Goal: Navigation & Orientation: Find specific page/section

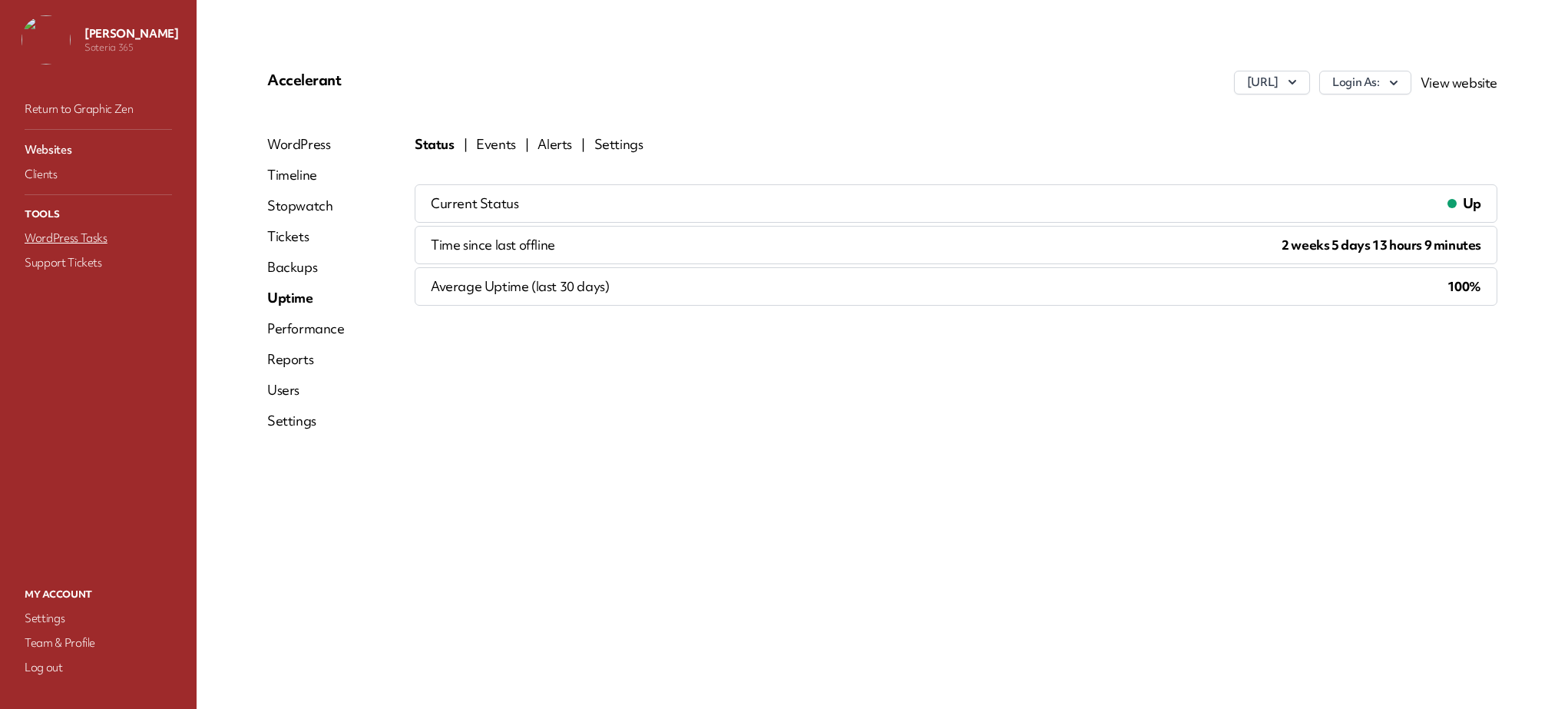
click at [62, 236] on link "WordPress Tasks" at bounding box center [99, 238] width 154 height 22
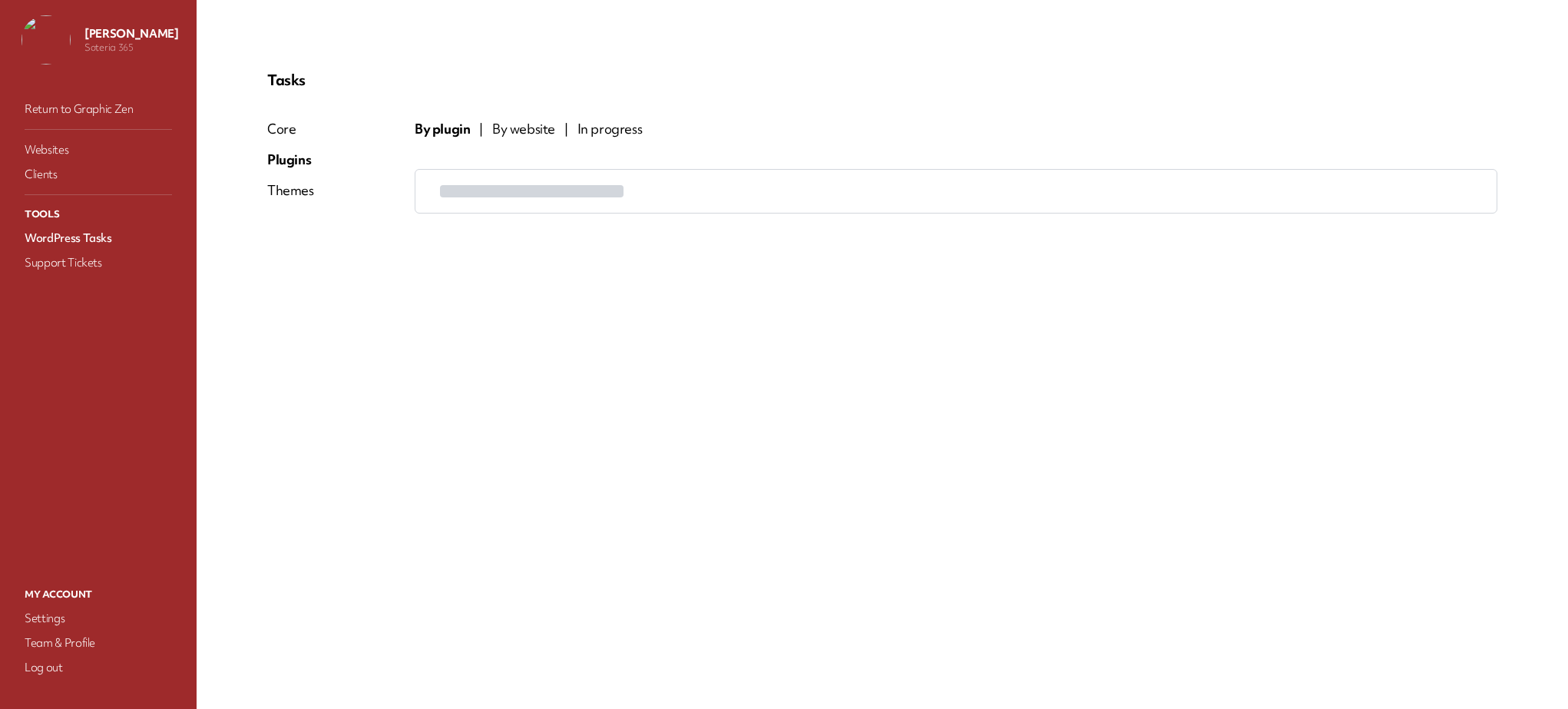
click at [526, 126] on span "By website" at bounding box center [524, 129] width 63 height 18
click at [57, 149] on link "Websites" at bounding box center [99, 149] width 154 height 22
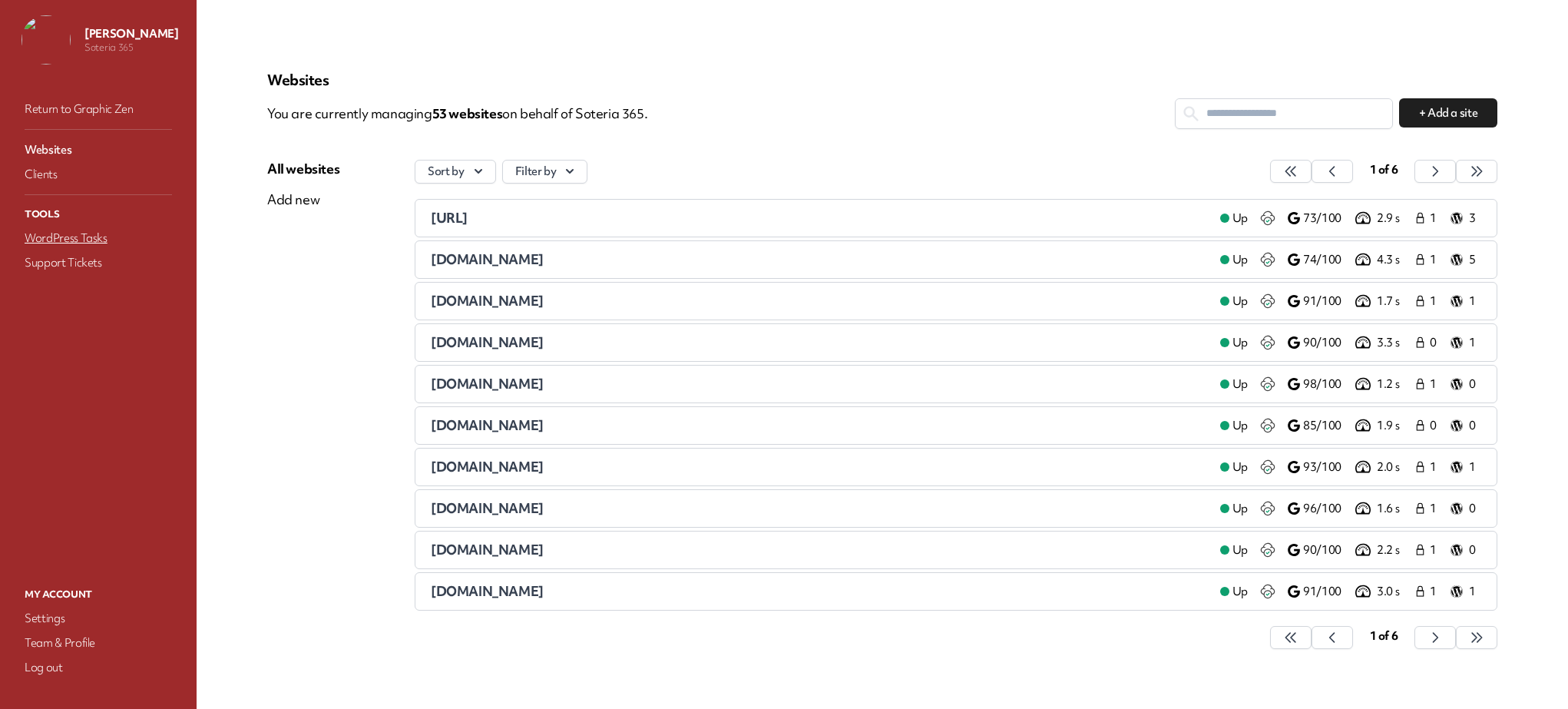
click at [51, 239] on link "WordPress Tasks" at bounding box center [99, 238] width 154 height 22
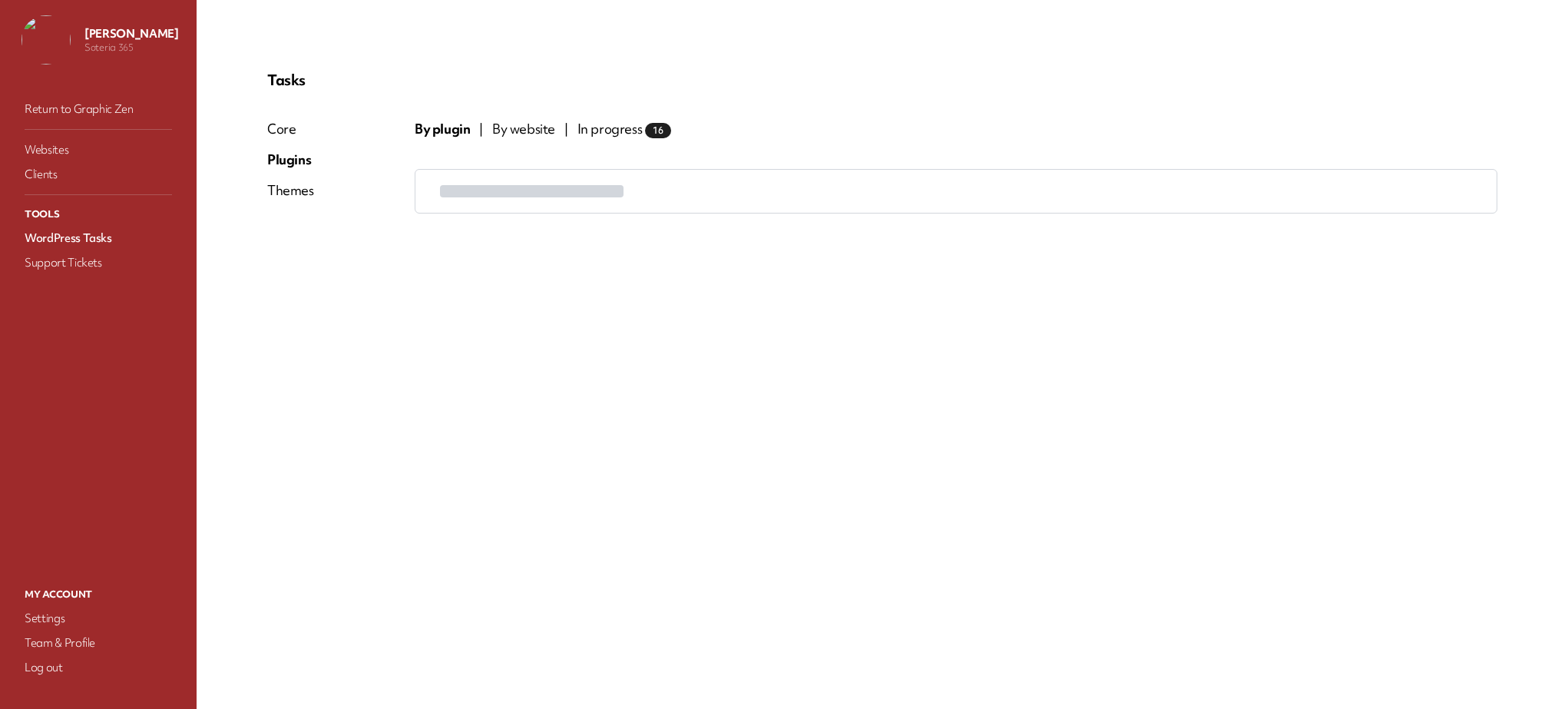
click at [524, 126] on span "By website" at bounding box center [524, 129] width 63 height 18
click at [443, 124] on span "By plugin" at bounding box center [441, 129] width 54 height 18
